Goal: Task Accomplishment & Management: Manage account settings

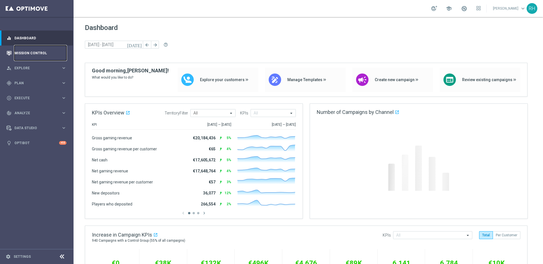
click at [42, 55] on link "Mission Control" at bounding box center [40, 52] width 52 height 15
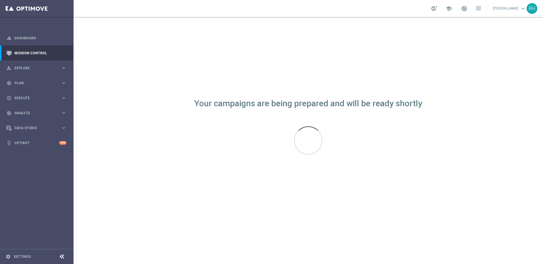
click at [300, 231] on div "Your campaigns are being prepared and will be ready shortly" at bounding box center [307, 140] width 469 height 247
click at [255, 81] on div "Your campaigns are being prepared and will be ready shortly" at bounding box center [307, 140] width 469 height 247
click at [259, 86] on div "Your campaigns are being prepared and will be ready shortly" at bounding box center [307, 140] width 469 height 247
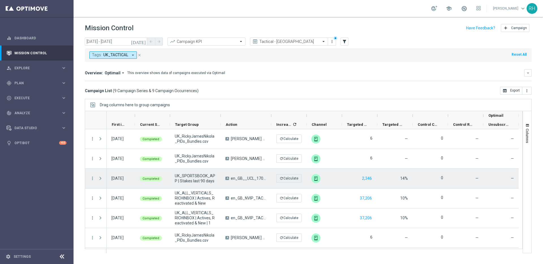
scroll to position [58, 0]
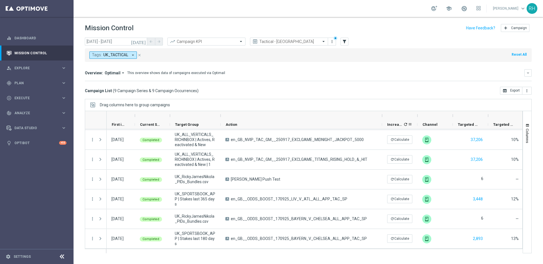
drag, startPoint x: 271, startPoint y: 115, endPoint x: 396, endPoint y: 122, distance: 125.1
click at [396, 122] on div "First in Range" at bounding box center [368, 120] width 522 height 18
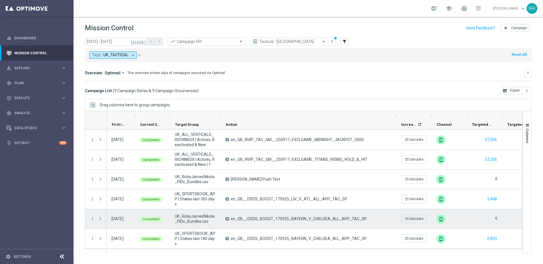
click at [366, 213] on div "A en_GB__ODDS_BOOST_170925_BAYERN_V_CHELSEA_ALL_APP_TAC_SP" at bounding box center [307, 218] width 175 height 19
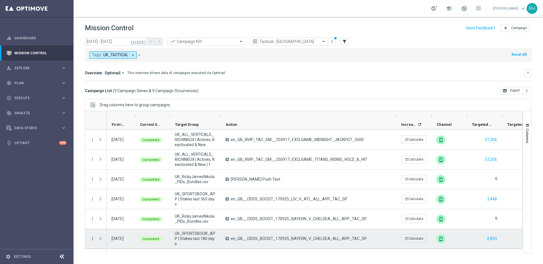
click at [92, 239] on icon "more_vert" at bounding box center [92, 238] width 5 height 5
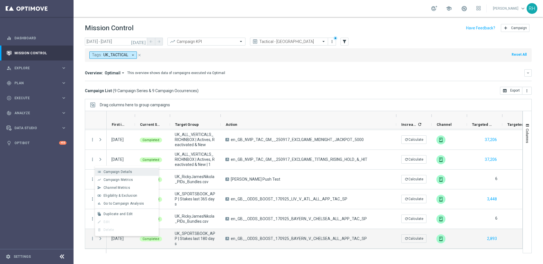
click at [121, 171] on span "Campaign Details" at bounding box center [117, 172] width 29 height 4
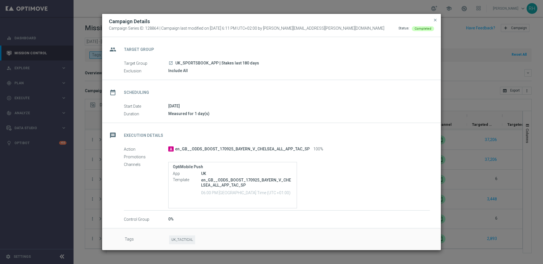
click at [341, 194] on div "OptiMobile Push App [GEOGRAPHIC_DATA] Template en_GB__ODDS_BOOST_170925_BAYERN_…" at bounding box center [298, 185] width 261 height 46
click at [411, 107] on div "[DATE]" at bounding box center [298, 106] width 261 height 6
click at [435, 23] on div "Campaign Details" at bounding box center [271, 21] width 333 height 7
click at [436, 23] on button "close" at bounding box center [435, 20] width 6 height 7
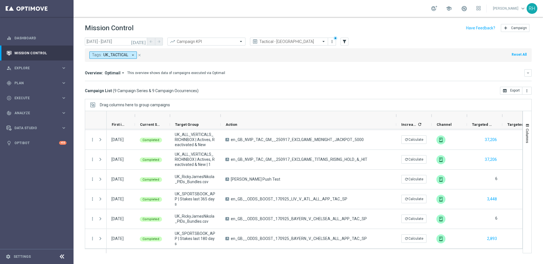
click at [348, 119] on div at bounding box center [307, 115] width 165 height 9
click at [414, 70] on div "Overview: Optimail arrow_drop_down This overview shows data of campaigns execut…" at bounding box center [304, 72] width 439 height 5
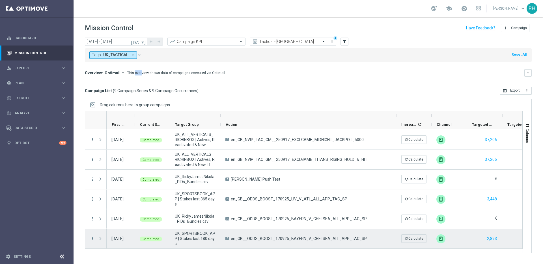
scroll to position [0, 0]
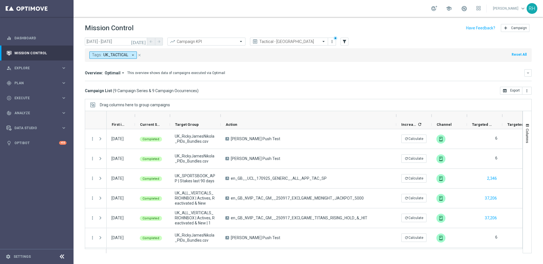
click at [428, 94] on div "Campaign List ( 9 Campaign Series & 9 Campaign Occurrences ) open_in_browser Ex…" at bounding box center [308, 91] width 446 height 8
click at [26, 93] on div "play_circle_outline Execute keyboard_arrow_right" at bounding box center [36, 97] width 73 height 15
click at [29, 112] on div "Campaign Builder" at bounding box center [44, 109] width 58 height 8
click at [256, 104] on div "Drag columns here to group campaigns" at bounding box center [308, 105] width 446 height 12
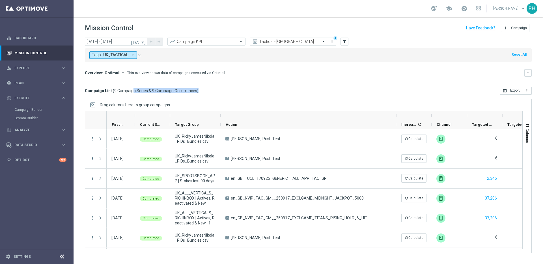
drag, startPoint x: 113, startPoint y: 90, endPoint x: 408, endPoint y: 104, distance: 294.8
click at [388, 105] on div "[DATE] [DATE] - [DATE] arrow_back arrow_forward Campaign KPI trending_up Tactic…" at bounding box center [307, 148] width 469 height 221
click at [400, 86] on mini-dashboard "Overview: Optimail arrow_drop_down This overview shows data of campaigns execut…" at bounding box center [308, 74] width 446 height 25
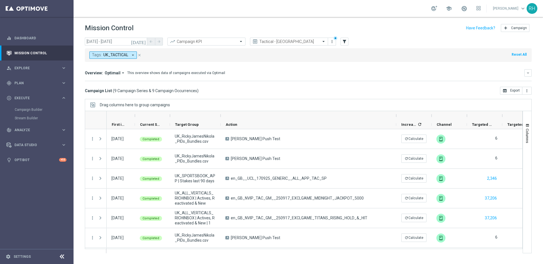
click at [233, 85] on mini-dashboard "Overview: Optimail arrow_drop_down This overview shows data of campaigns execut…" at bounding box center [308, 74] width 446 height 25
click at [240, 83] on mini-dashboard "Overview: Optimail arrow_drop_down This overview shows data of campaigns execut…" at bounding box center [308, 74] width 446 height 25
click at [519, 7] on span "keyboard_arrow_down" at bounding box center [522, 8] width 6 height 6
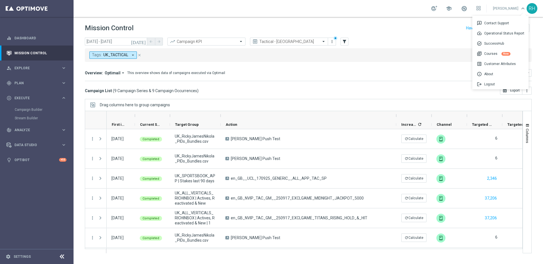
click at [407, 75] on div "Overview: Optimail arrow_drop_down This overview shows data of campaigns execut…" at bounding box center [304, 72] width 439 height 5
click at [20, 255] on link "Settings" at bounding box center [22, 256] width 17 height 3
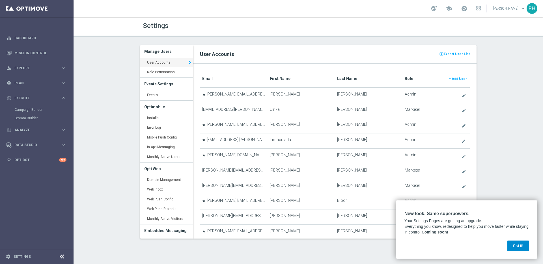
click at [517, 245] on button "Got it!" at bounding box center [517, 245] width 21 height 11
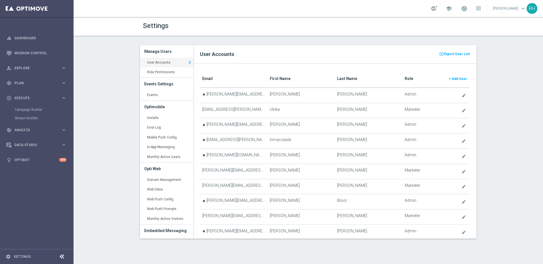
scroll to position [3, 0]
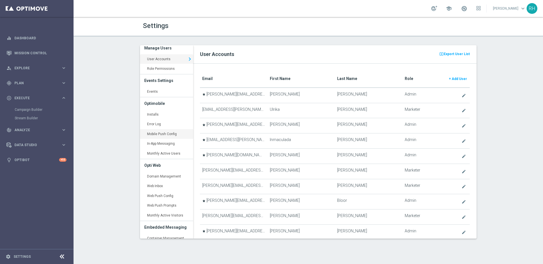
click at [167, 136] on link "Mobile Push Config keyboard_arrow_right" at bounding box center [166, 134] width 53 height 10
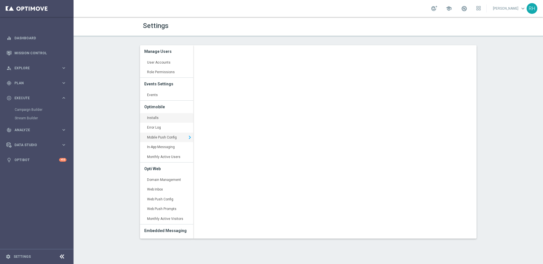
click at [160, 118] on link "Installs keyboard_arrow_right" at bounding box center [166, 118] width 53 height 10
click at [485, 161] on div "Settings Manage Users User Accounts keyboard_arrow_right Role Permissions keybo…" at bounding box center [307, 140] width 469 height 247
click at [167, 140] on link "Mobile Push Config keyboard_arrow_right" at bounding box center [166, 138] width 53 height 10
click at [165, 132] on link "Error Log keyboard_arrow_right" at bounding box center [166, 128] width 53 height 10
click at [164, 148] on link "In-App Messaging keyboard_arrow_right" at bounding box center [166, 147] width 53 height 10
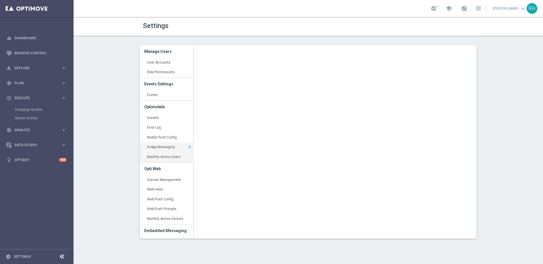
click at [167, 155] on link "Monthly Active Users keyboard_arrow_right" at bounding box center [166, 157] width 53 height 10
click at [157, 117] on link "Installs keyboard_arrow_right" at bounding box center [166, 118] width 53 height 10
click at [157, 118] on link "Installs keyboard_arrow_right" at bounding box center [166, 118] width 53 height 10
click at [156, 118] on link "Installs keyboard_arrow_right" at bounding box center [166, 118] width 53 height 10
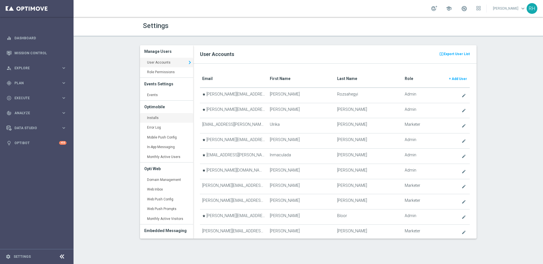
click at [158, 117] on link "Installs keyboard_arrow_right" at bounding box center [166, 118] width 53 height 10
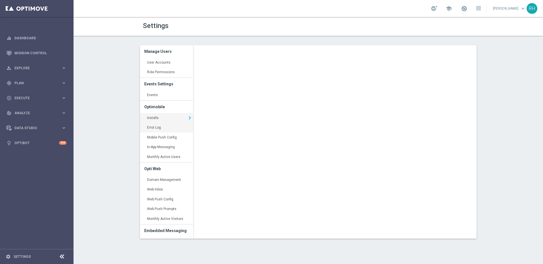
click at [162, 127] on link "Error Log keyboard_arrow_right" at bounding box center [166, 128] width 53 height 10
click at [165, 136] on link "Mobile Push Config keyboard_arrow_right" at bounding box center [166, 138] width 53 height 10
click at [161, 120] on link "Installs keyboard_arrow_right" at bounding box center [166, 118] width 53 height 10
